Goal: Task Accomplishment & Management: Use online tool/utility

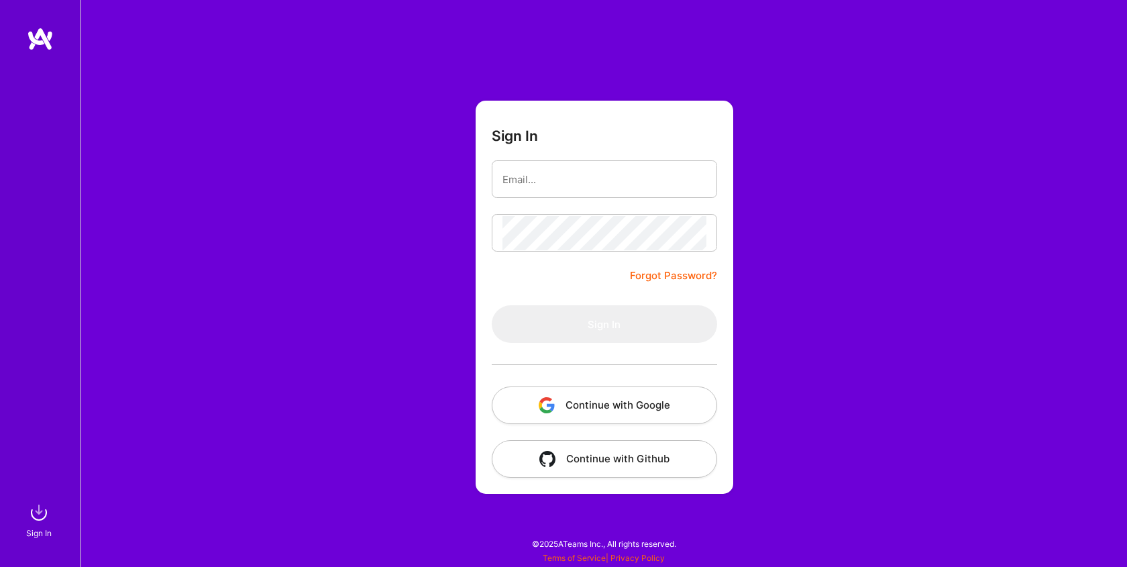
click at [633, 408] on button "Continue with Google" at bounding box center [604, 405] width 225 height 38
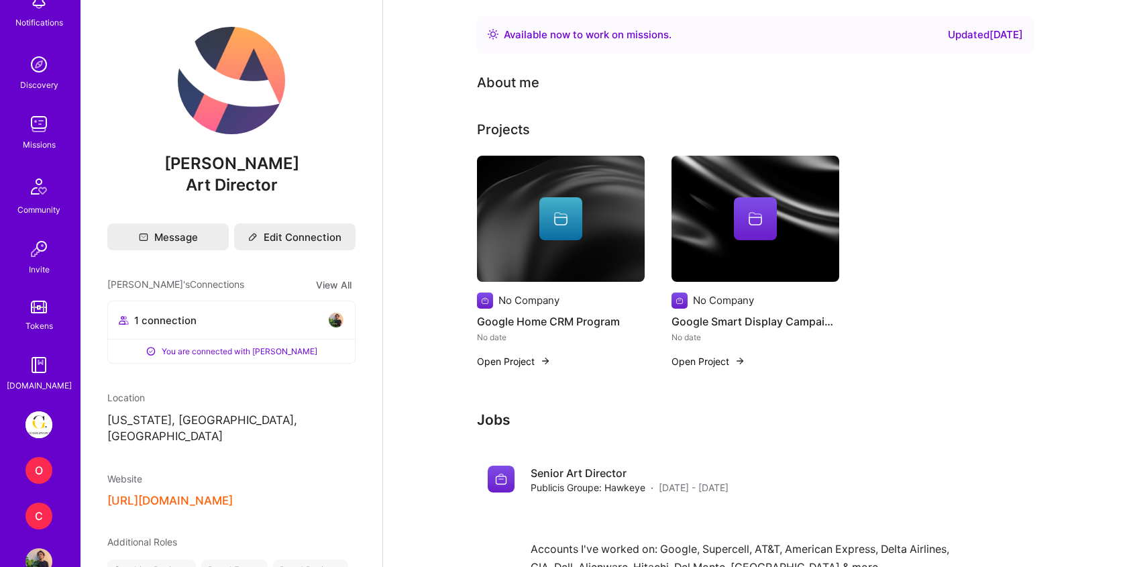
scroll to position [109, 0]
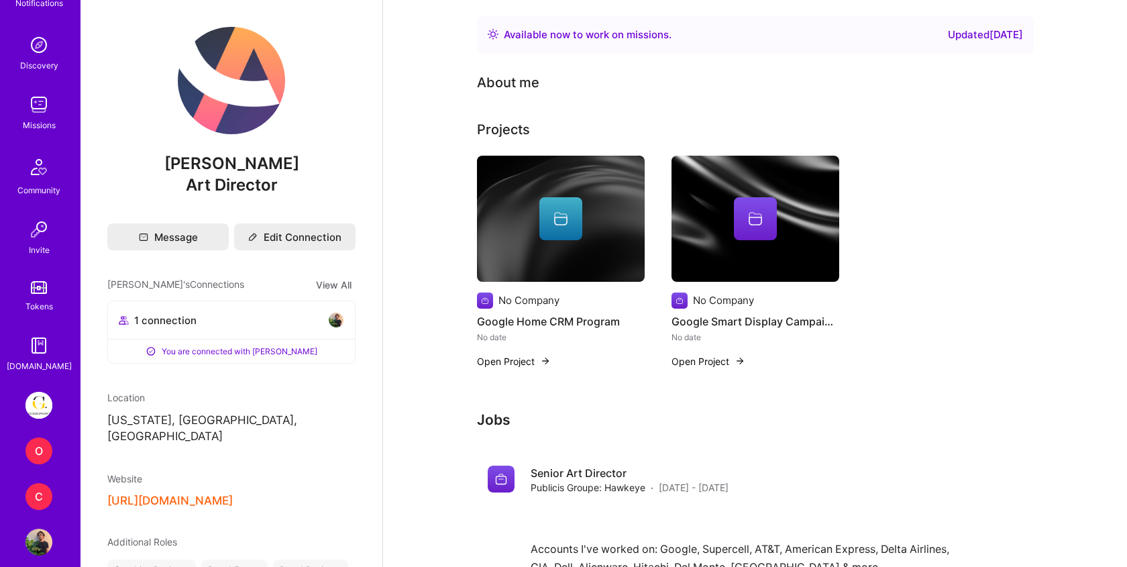
click at [46, 407] on img at bounding box center [38, 405] width 27 height 27
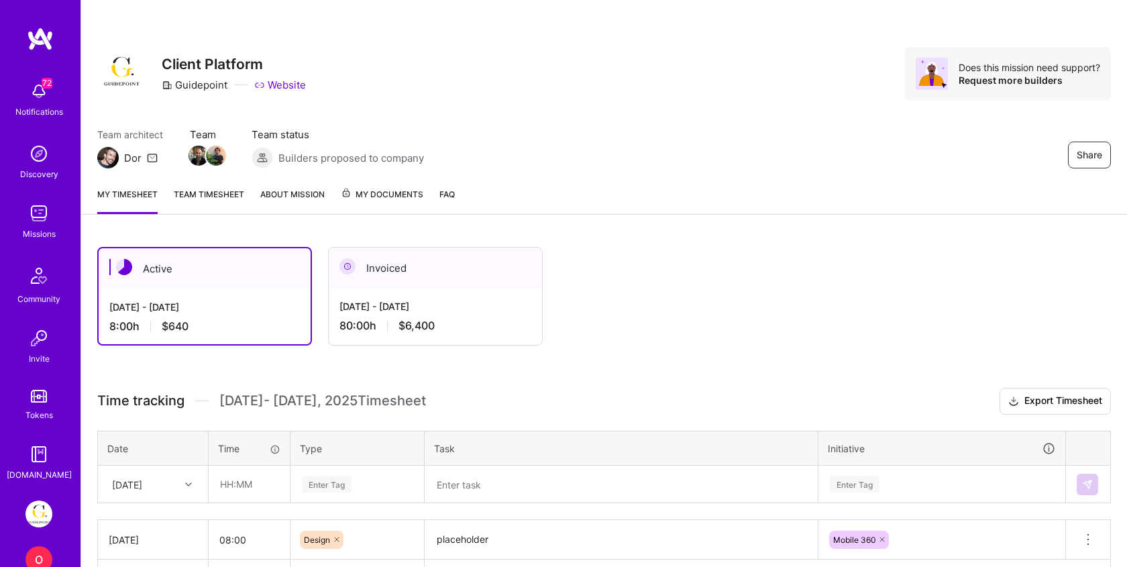
scroll to position [94, 0]
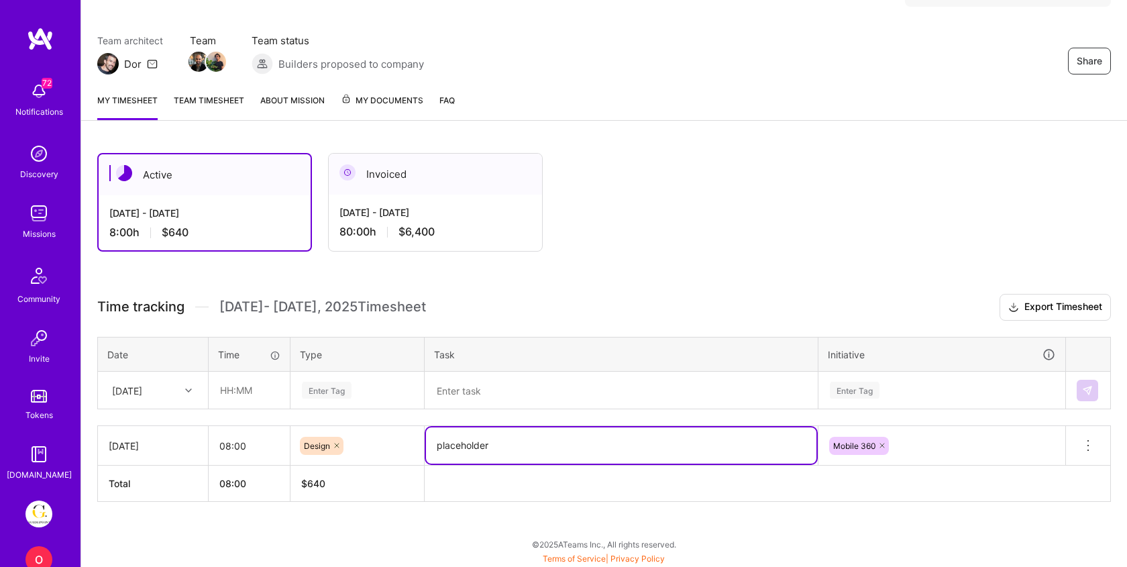
click at [476, 444] on textarea "placeholder" at bounding box center [621, 445] width 390 height 36
click at [476, 443] on textarea "placeholder" at bounding box center [621, 445] width 390 height 36
click at [180, 390] on div at bounding box center [190, 390] width 21 height 17
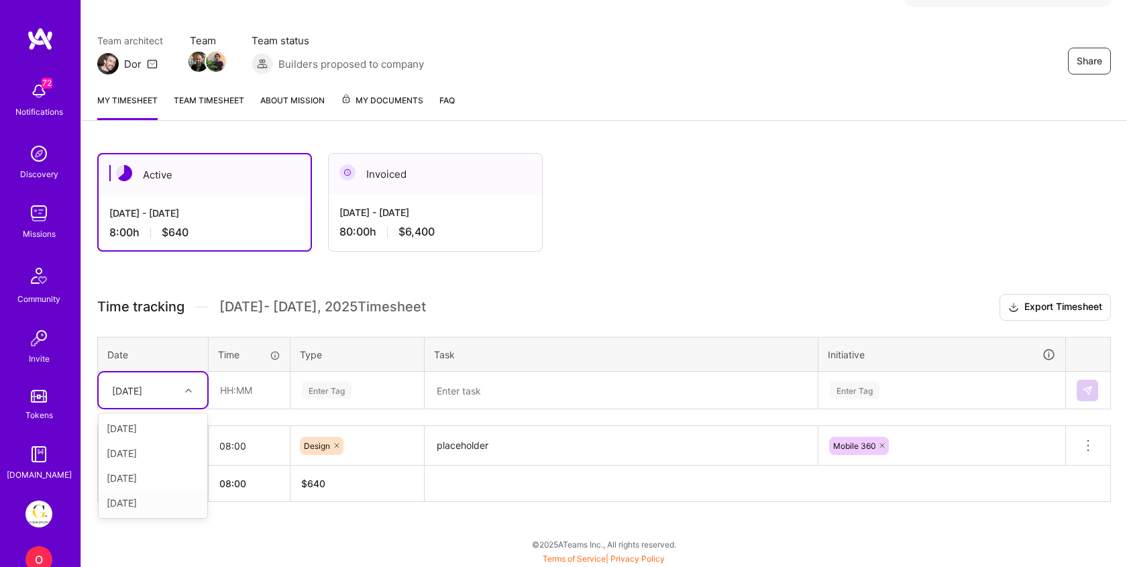
click at [131, 494] on div "[DATE]" at bounding box center [153, 502] width 109 height 25
click at [262, 388] on input "text" at bounding box center [249, 390] width 80 height 36
type input "08:00"
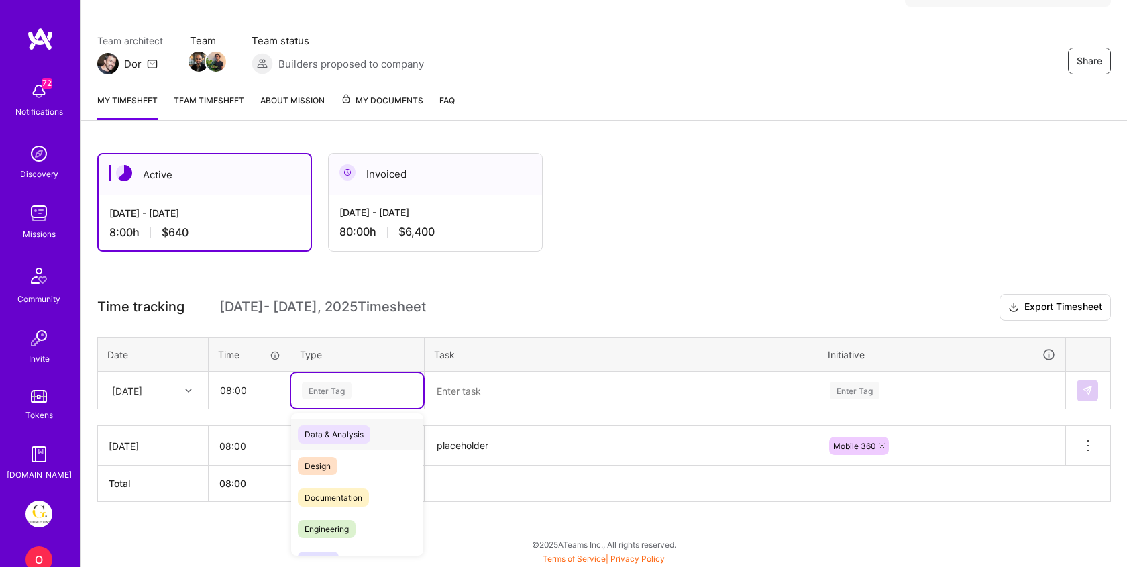
click at [347, 390] on div "Enter Tag" at bounding box center [327, 390] width 50 height 21
click at [331, 462] on span "Design" at bounding box center [318, 466] width 40 height 18
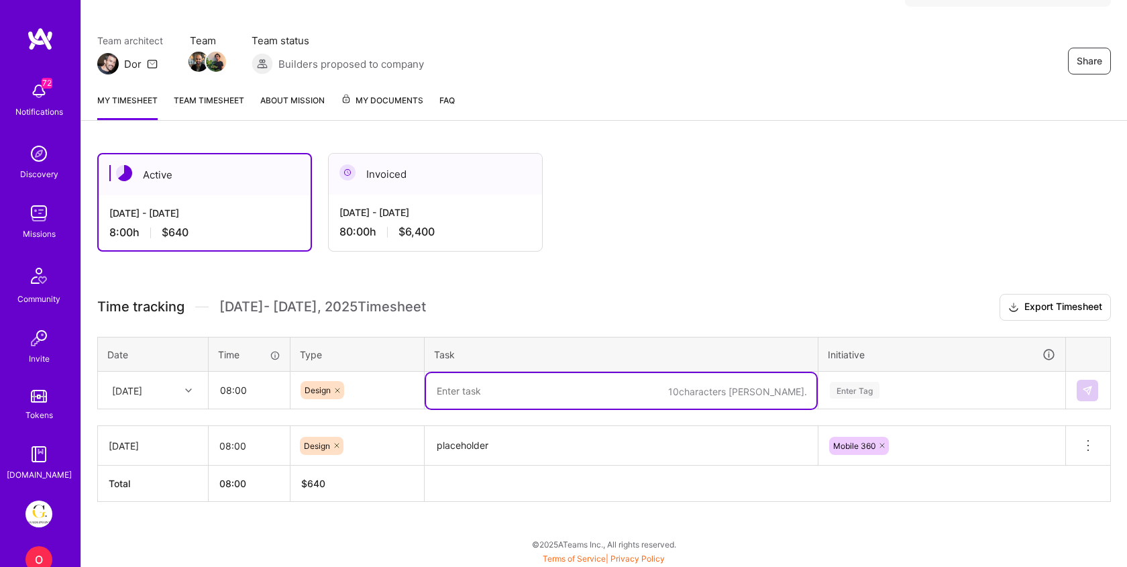
click at [485, 384] on textarea at bounding box center [621, 391] width 390 height 36
paste textarea "placeholder"
type textarea "placeholder"
click at [920, 388] on div "Enter Tag" at bounding box center [942, 389] width 246 height 35
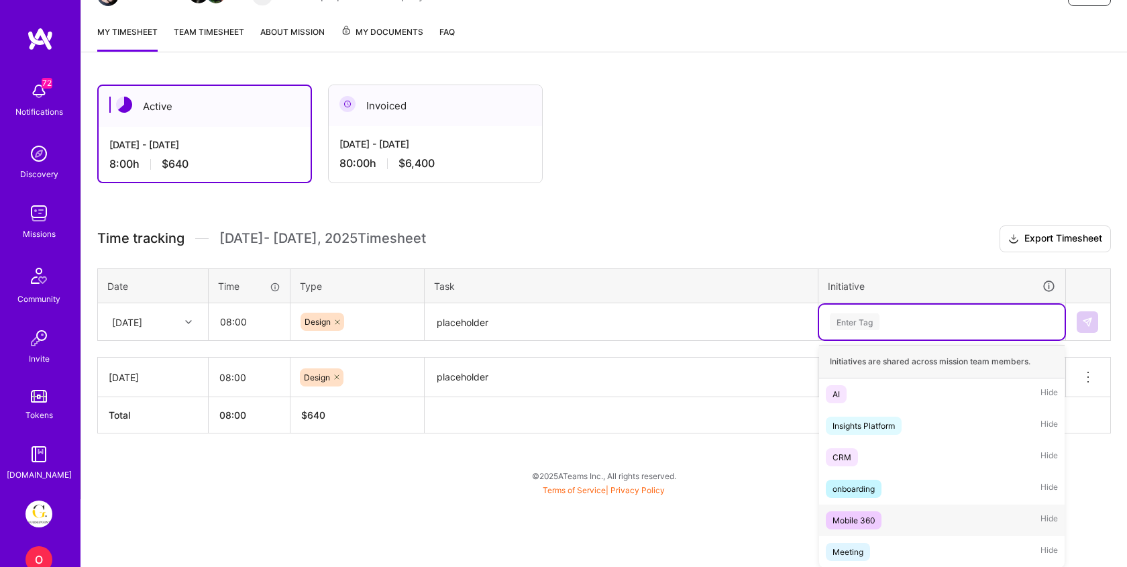
click at [869, 508] on div "Mobile 360 Hide" at bounding box center [942, 520] width 246 height 32
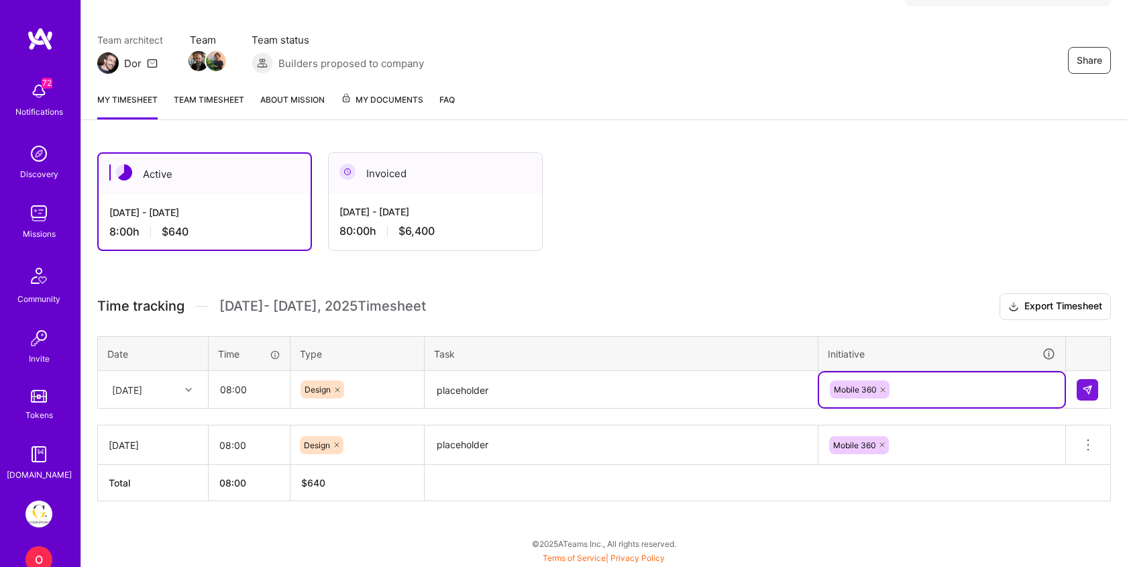
scroll to position [94, 0]
click at [1088, 388] on img at bounding box center [1087, 390] width 11 height 11
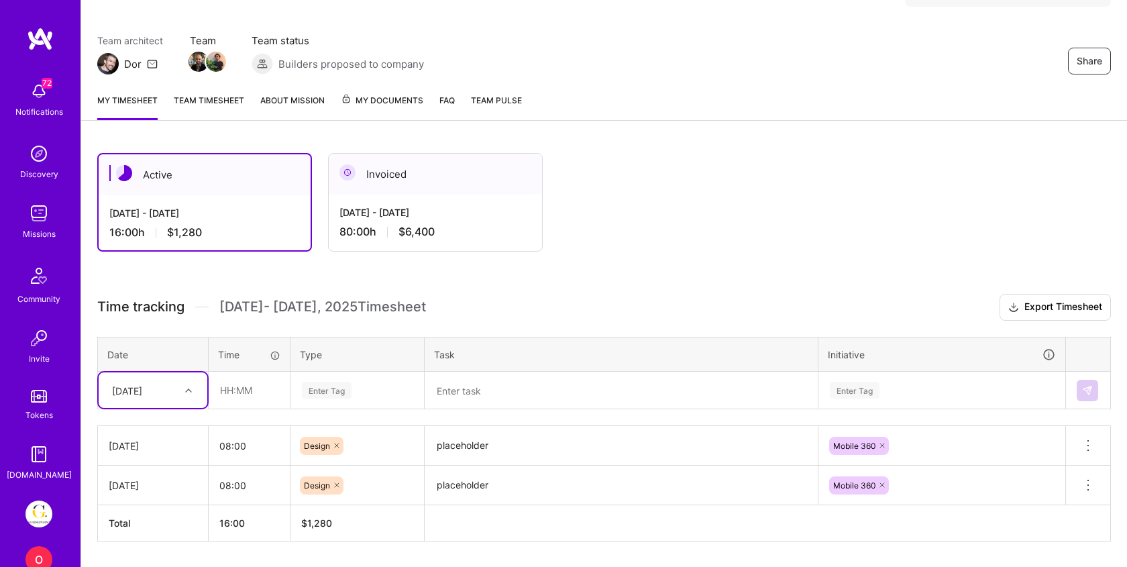
click at [150, 401] on div "[DATE]" at bounding box center [153, 390] width 109 height 36
click at [150, 500] on div "[DATE]" at bounding box center [153, 502] width 109 height 25
click at [245, 389] on input "text" at bounding box center [249, 390] width 80 height 36
type input "08:00"
click at [329, 387] on div "Enter Tag" at bounding box center [357, 390] width 132 height 35
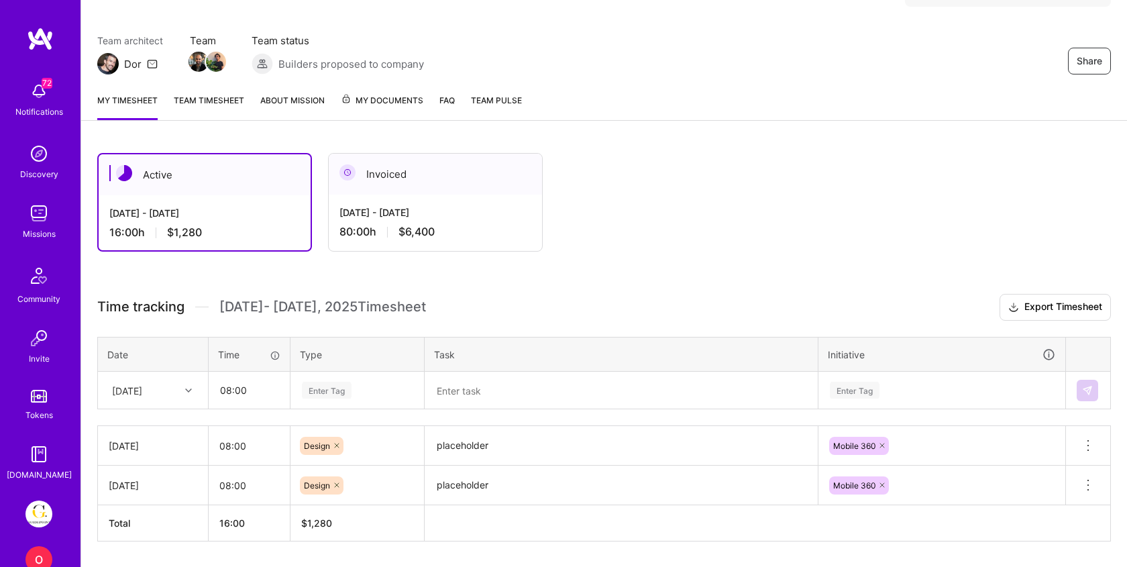
scroll to position [133, 0]
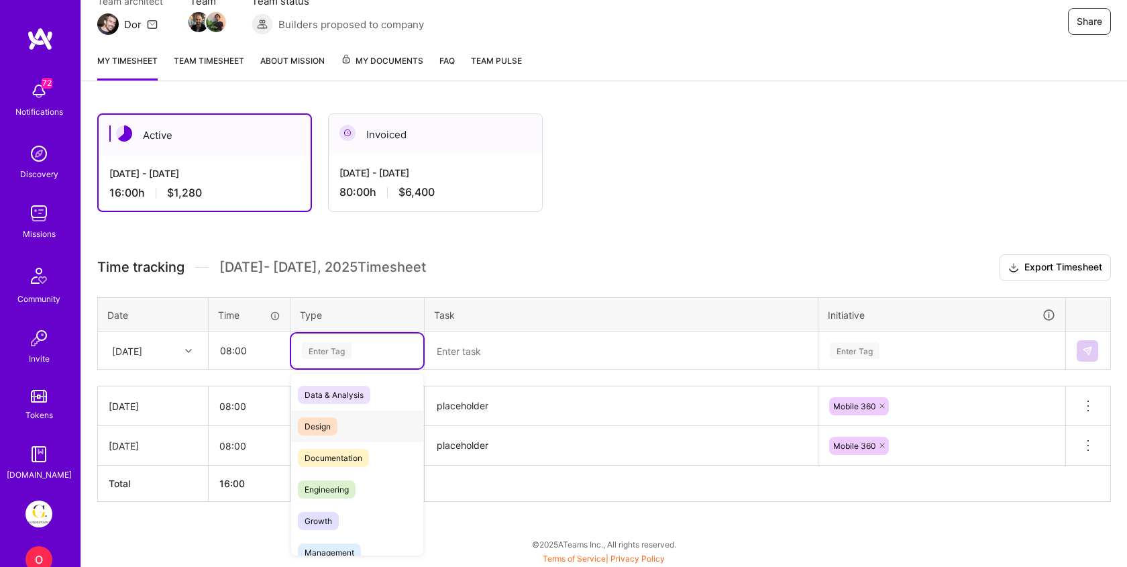
click at [321, 420] on span "Design" at bounding box center [318, 426] width 40 height 18
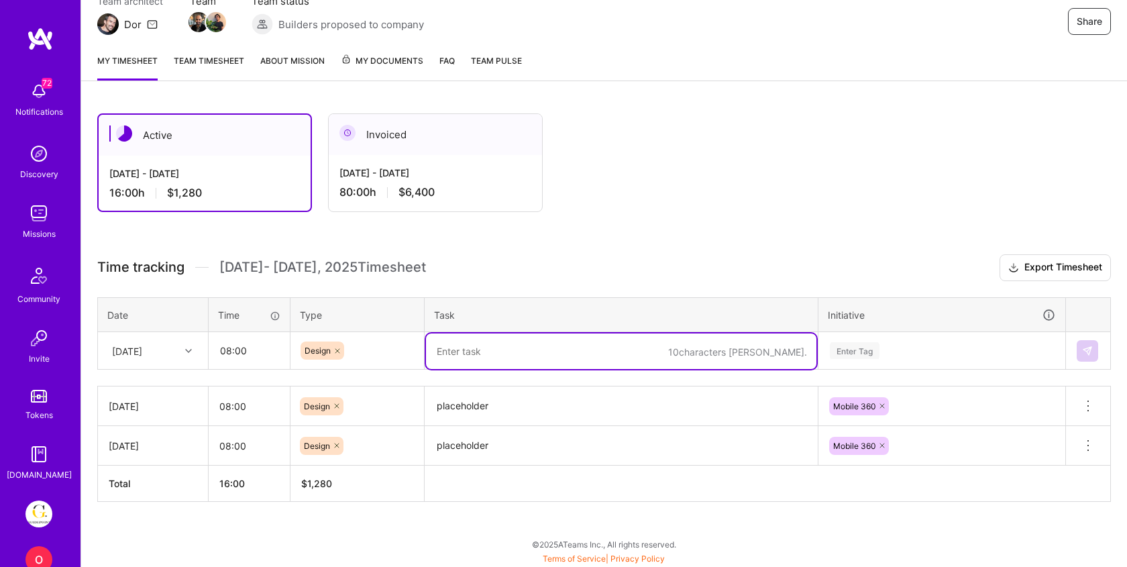
click at [472, 351] on textarea at bounding box center [621, 351] width 390 height 36
paste textarea "placeholder"
type textarea "placeholder"
click at [873, 348] on div "Time tracking [DATE] - [DATE] Timesheet Export Timesheet Date Time Type Task In…" at bounding box center [604, 378] width 1014 height 248
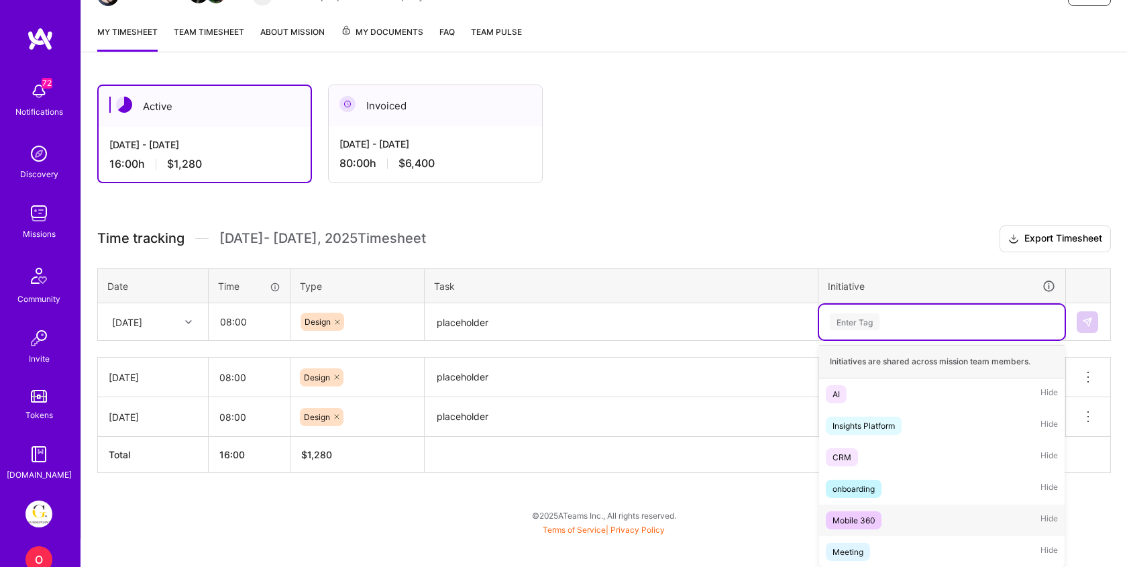
click at [873, 518] on div "Mobile 360" at bounding box center [853, 520] width 42 height 14
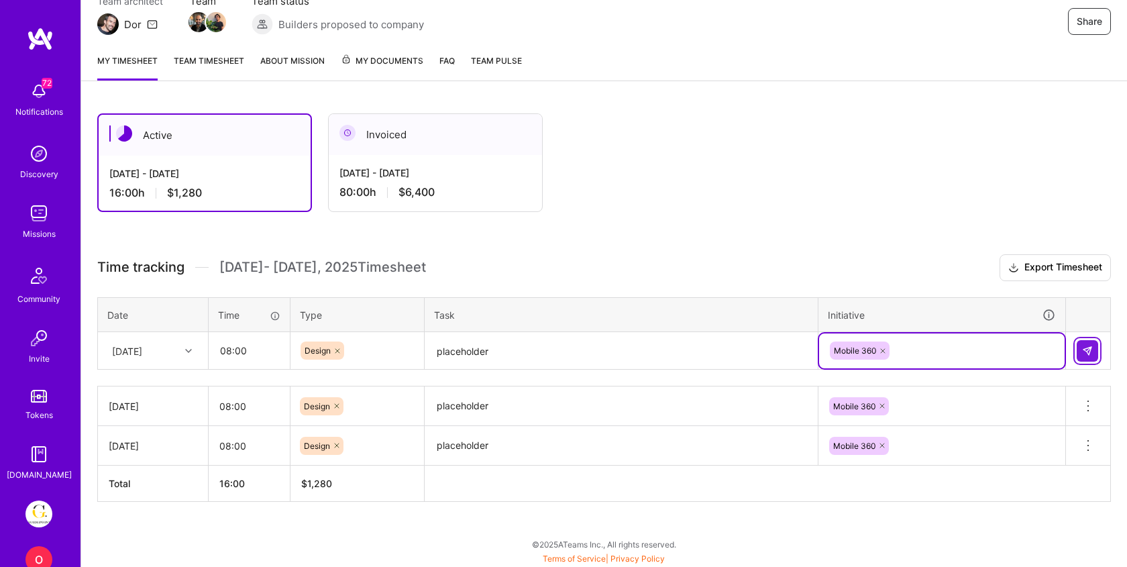
click at [1095, 345] on button at bounding box center [1087, 350] width 21 height 21
